Goal: Check status

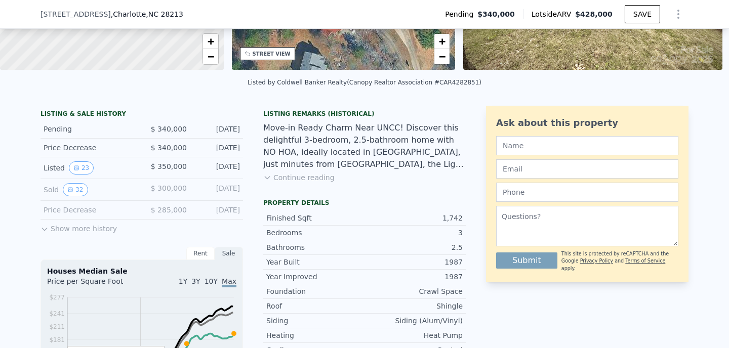
scroll to position [285, 0]
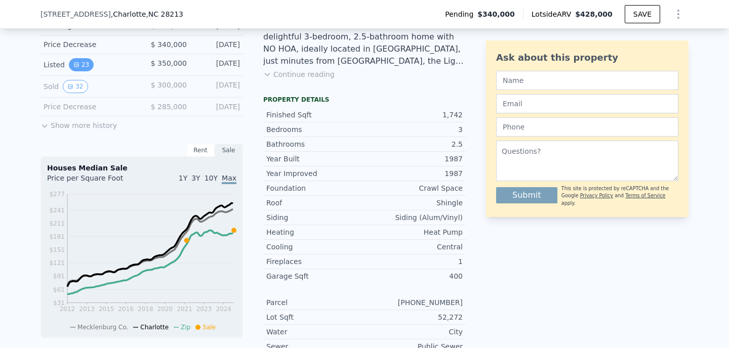
click at [79, 71] on button "23" at bounding box center [81, 64] width 25 height 13
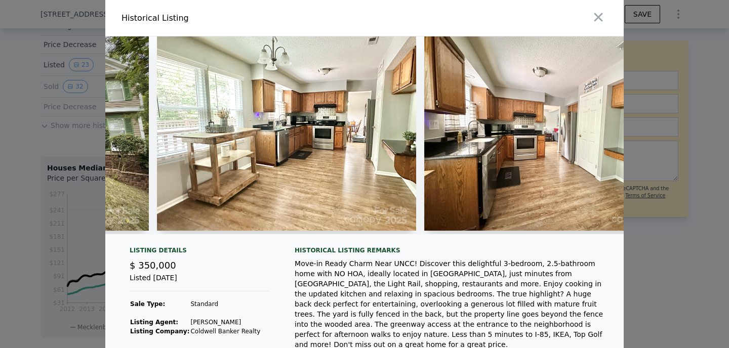
scroll to position [0, 223]
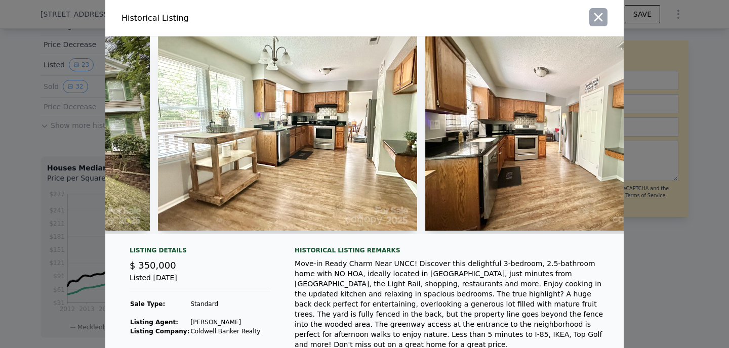
click at [593, 15] on icon "button" at bounding box center [598, 17] width 14 height 14
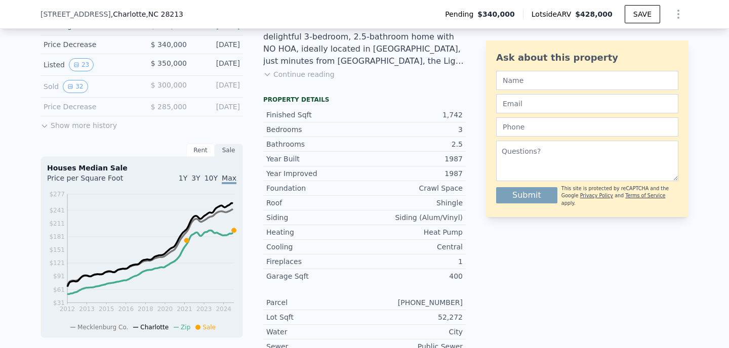
scroll to position [267, 0]
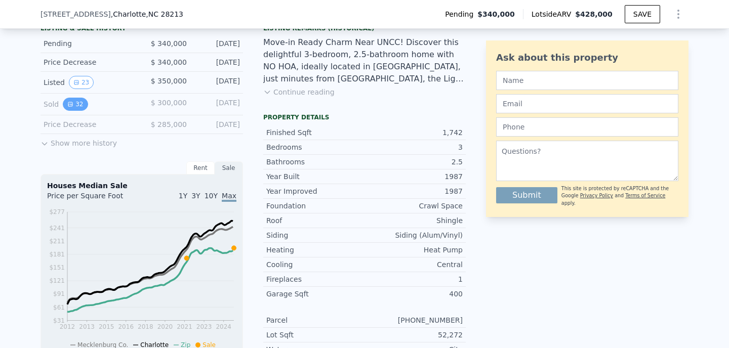
click at [67, 107] on icon "View historical data" at bounding box center [70, 104] width 6 height 6
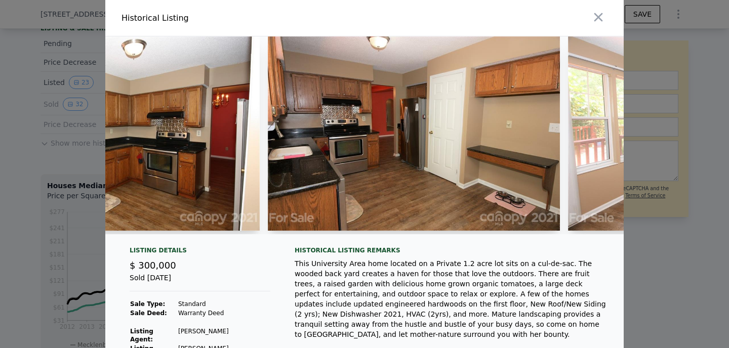
scroll to position [0, 3146]
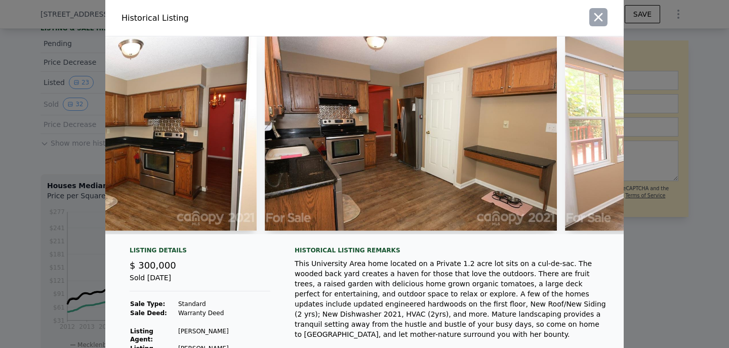
click at [594, 19] on icon "button" at bounding box center [598, 17] width 9 height 9
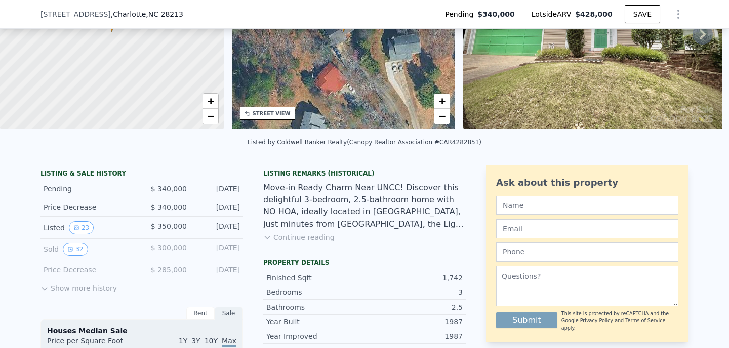
scroll to position [122, 0]
click at [75, 233] on button "23" at bounding box center [81, 227] width 25 height 13
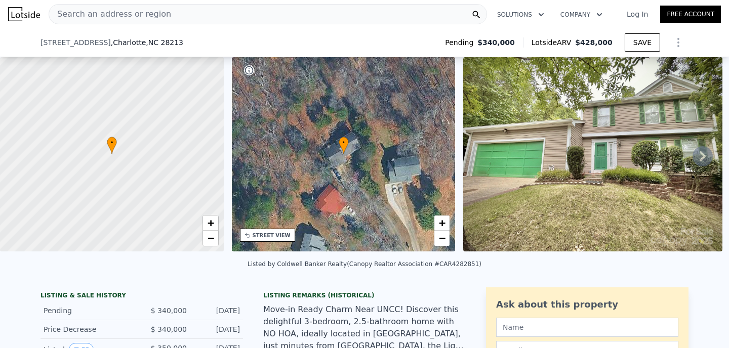
scroll to position [237, 0]
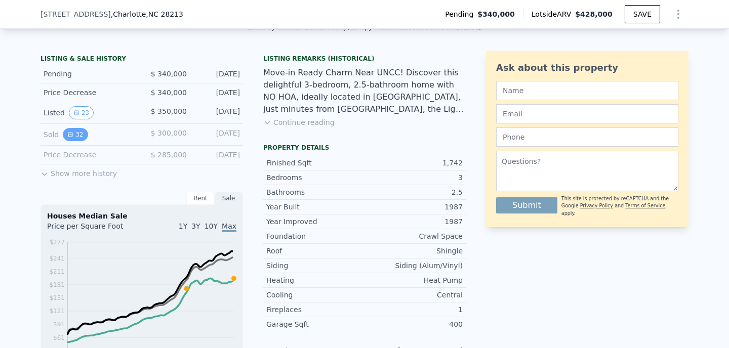
click at [67, 138] on button "32" at bounding box center [75, 134] width 25 height 13
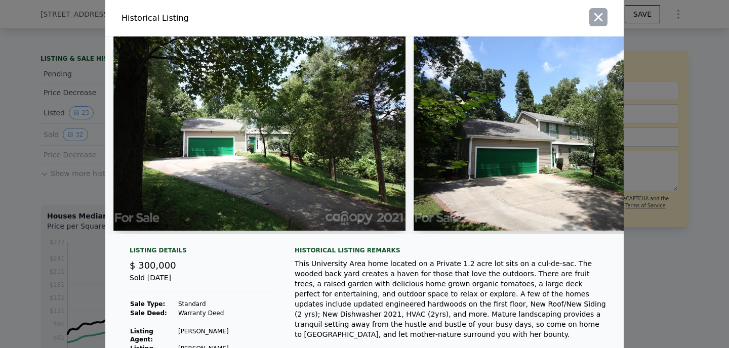
click at [596, 15] on icon "button" at bounding box center [598, 17] width 9 height 9
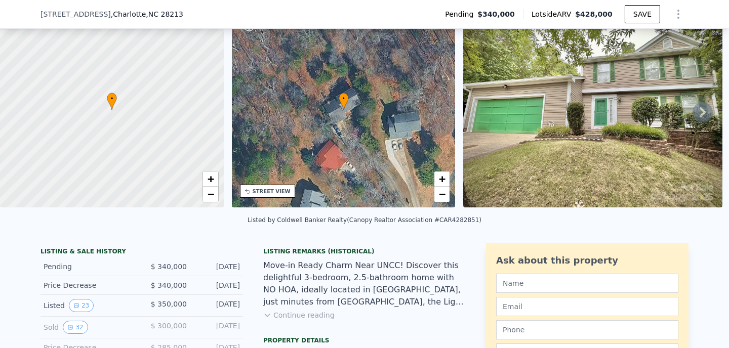
scroll to position [84, 0]
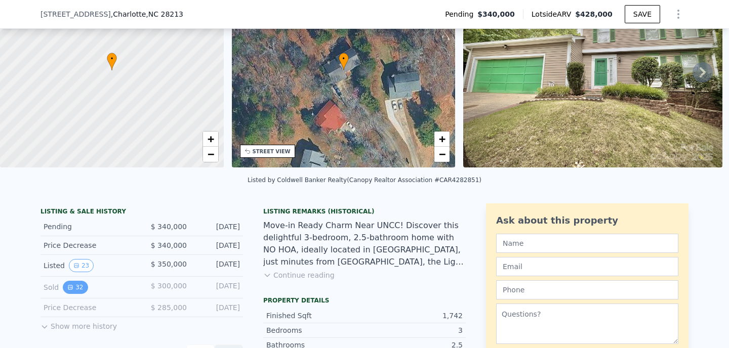
click at [73, 294] on button "32" at bounding box center [75, 287] width 25 height 13
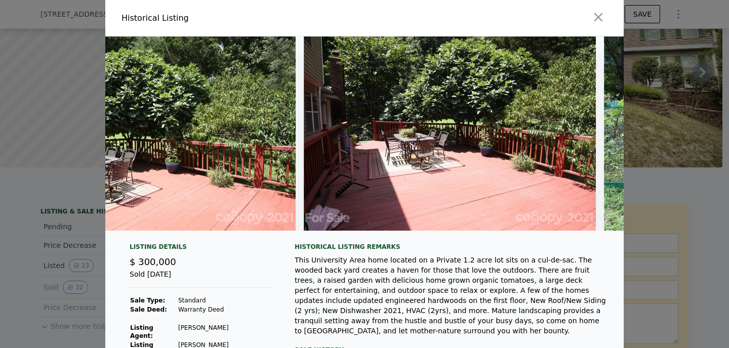
scroll to position [0, 7430]
